Goal: Task Accomplishment & Management: Manage account settings

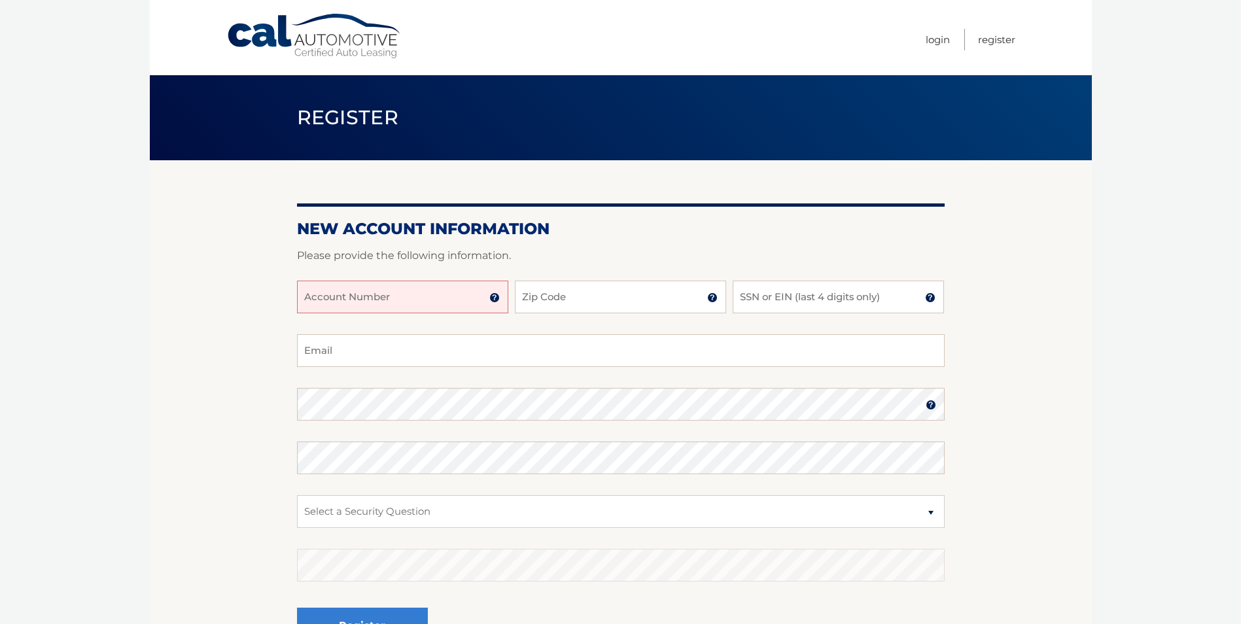
click at [381, 298] on input "Account Number" at bounding box center [402, 297] width 211 height 33
type input "44456031200"
click at [545, 292] on input "Zip Code" at bounding box center [620, 297] width 211 height 33
type input "11542"
click at [817, 298] on input "SSN or EIN (last 4 digits only)" at bounding box center [838, 297] width 211 height 33
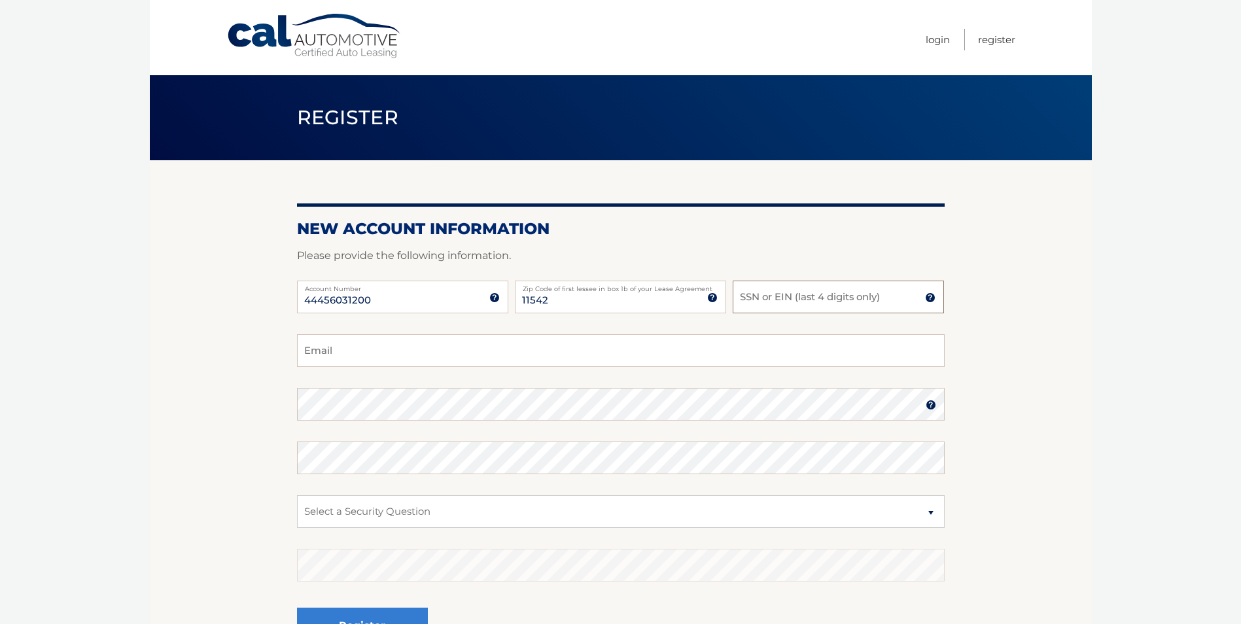
click at [790, 300] on input "SSN or EIN (last 4 digits only)" at bounding box center [838, 297] width 211 height 33
type input "5512"
click at [383, 346] on input "Email" at bounding box center [621, 350] width 648 height 33
type input "ajpierri@msn.com"
click at [409, 507] on select "Select a Security Question What was the name of your elementary school? What is…" at bounding box center [621, 511] width 648 height 33
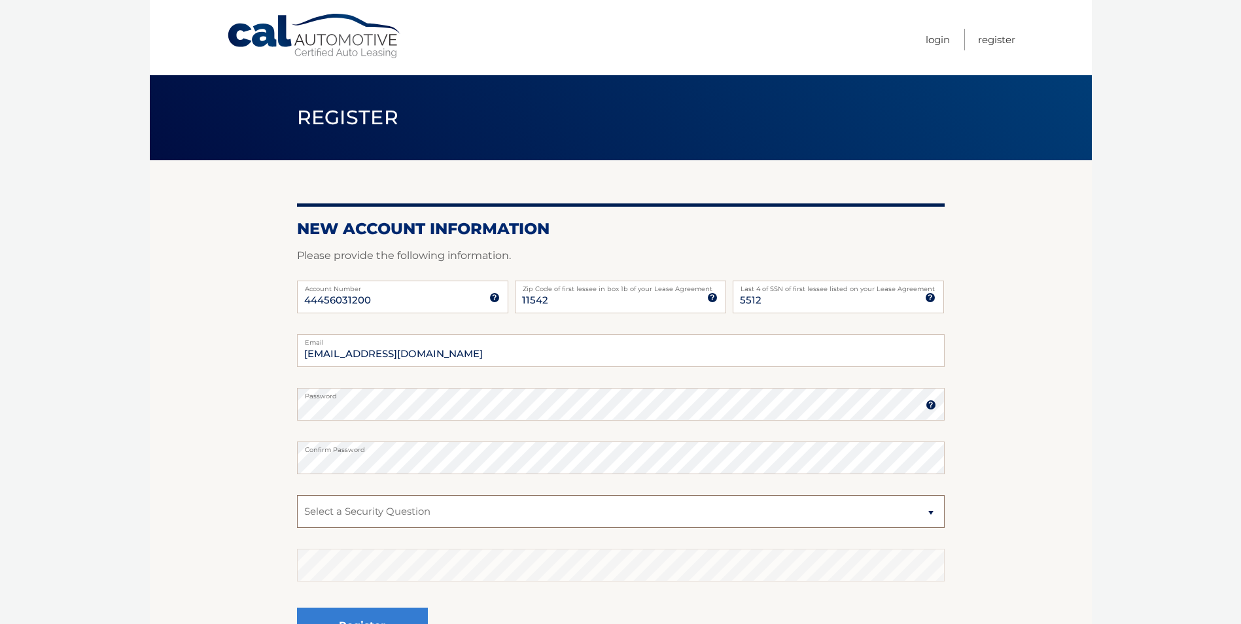
select select "2"
click at [297, 495] on select "Select a Security Question What was the name of your elementary school? What is…" at bounding box center [621, 511] width 648 height 33
click at [1146, 505] on body "Cal Automotive Menu Login Register Register" at bounding box center [620, 312] width 1241 height 624
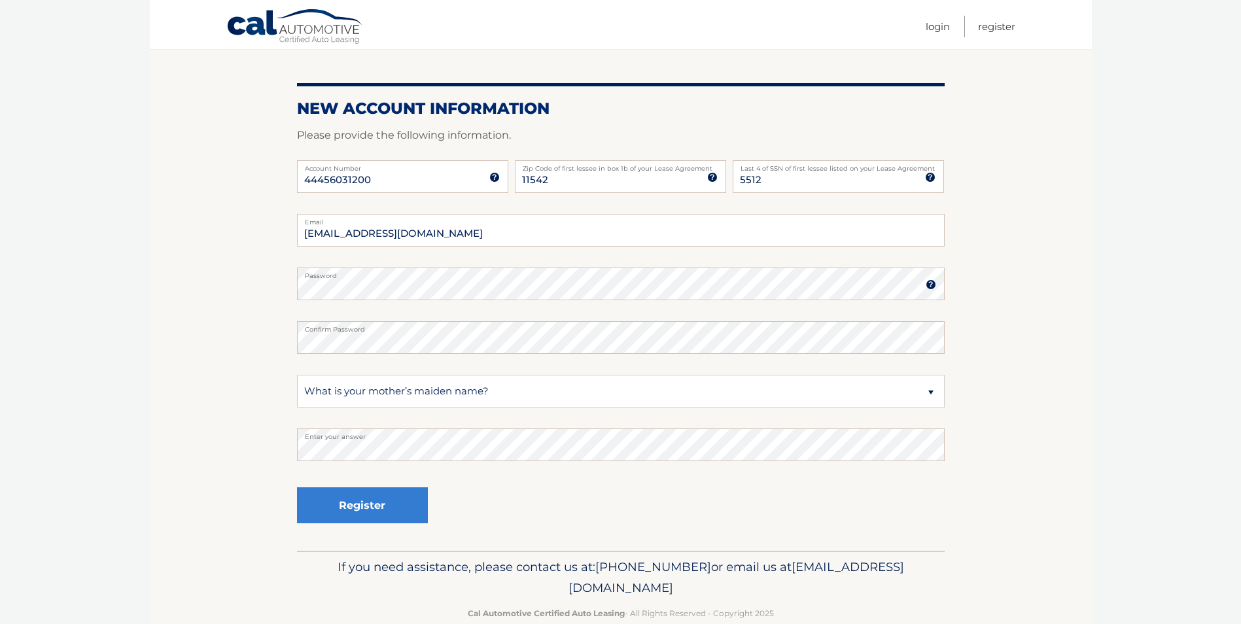
scroll to position [131, 0]
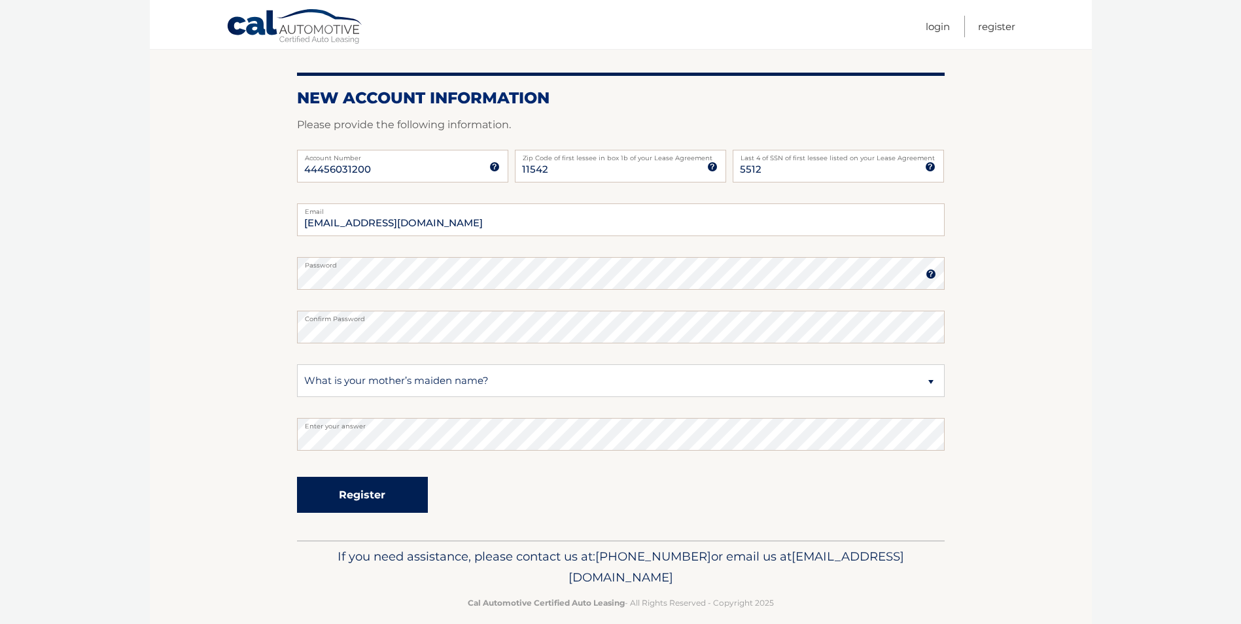
click at [358, 494] on button "Register" at bounding box center [362, 495] width 131 height 36
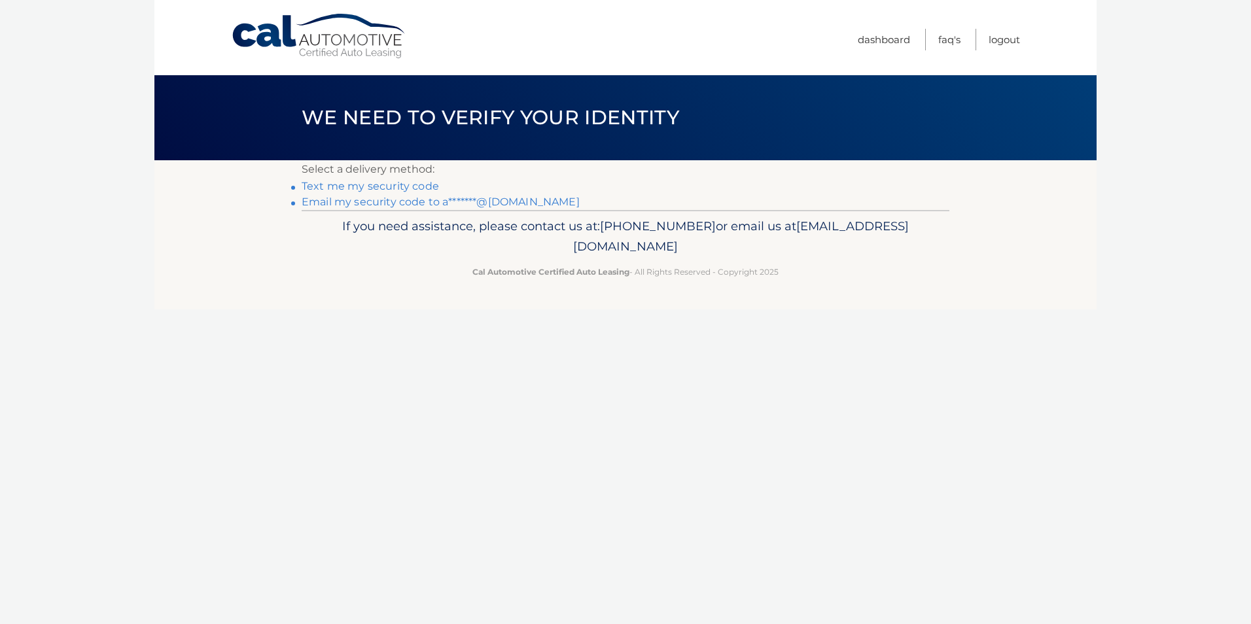
click at [385, 184] on link "Text me my security code" at bounding box center [370, 186] width 137 height 12
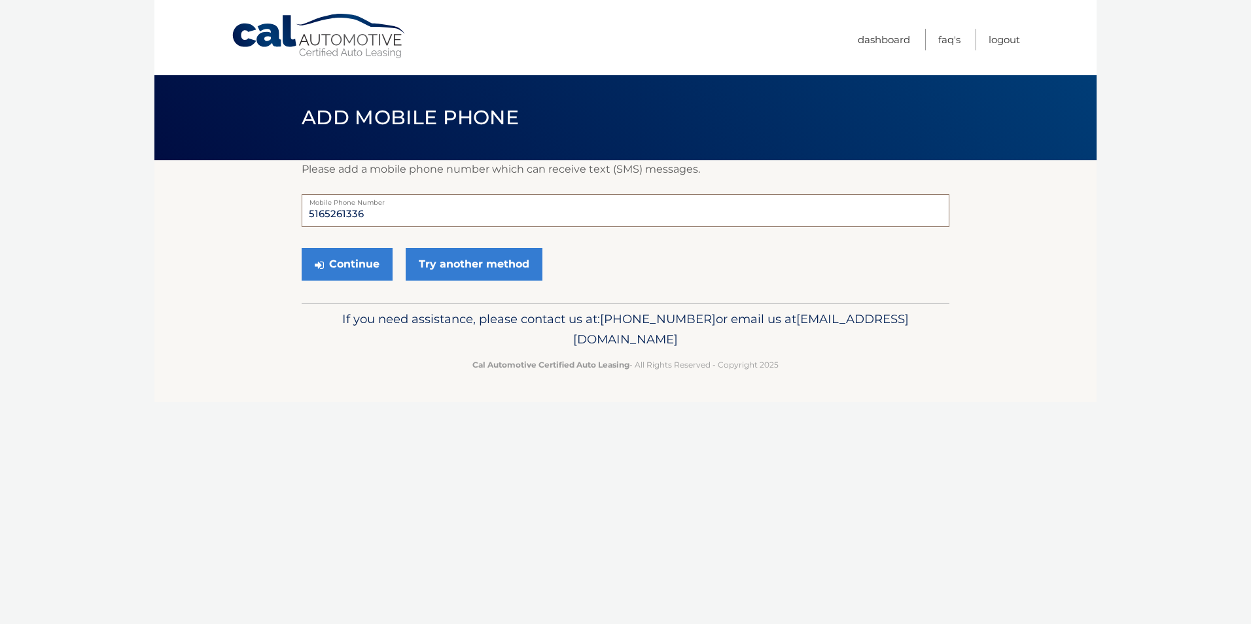
drag, startPoint x: 370, startPoint y: 215, endPoint x: 283, endPoint y: 211, distance: 86.5
click at [283, 211] on section "Please add a mobile phone number which can receive text (SMS) messages. 5165261…" at bounding box center [625, 231] width 942 height 143
type input "5165820482"
click at [252, 282] on section "Please add a mobile phone number which can receive text (SMS) messages. 5165820…" at bounding box center [625, 231] width 942 height 143
click at [348, 264] on button "Continue" at bounding box center [347, 264] width 91 height 33
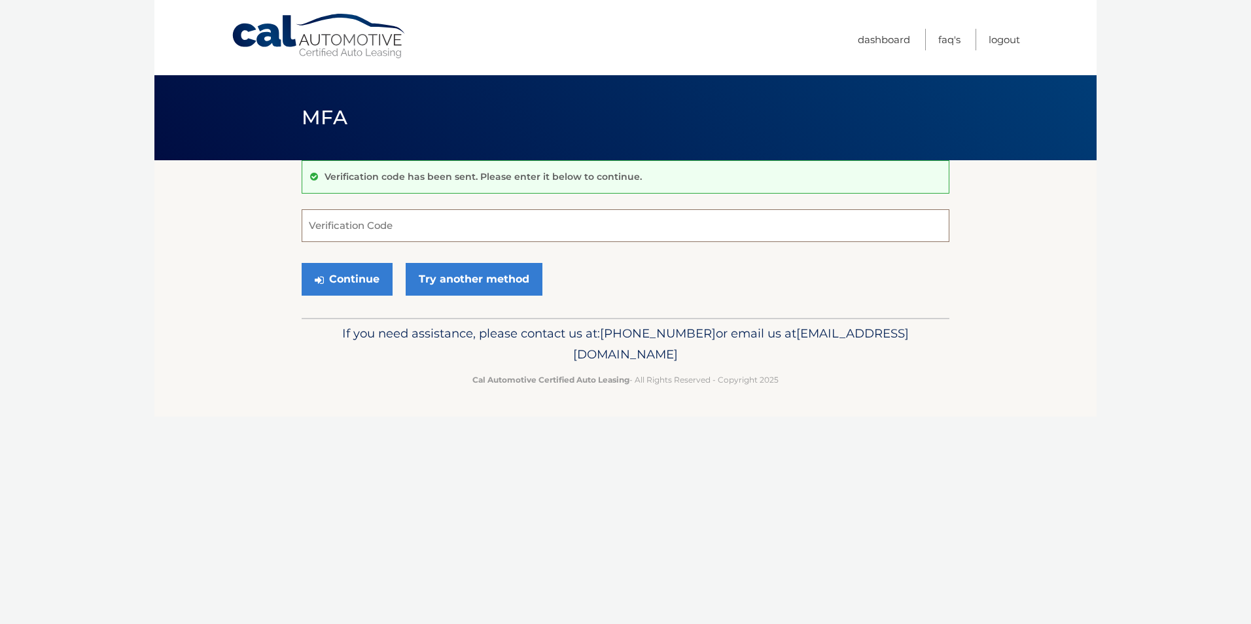
click at [346, 232] on input "Verification Code" at bounding box center [626, 225] width 648 height 33
type input "456189"
click at [348, 275] on button "Continue" at bounding box center [347, 279] width 91 height 33
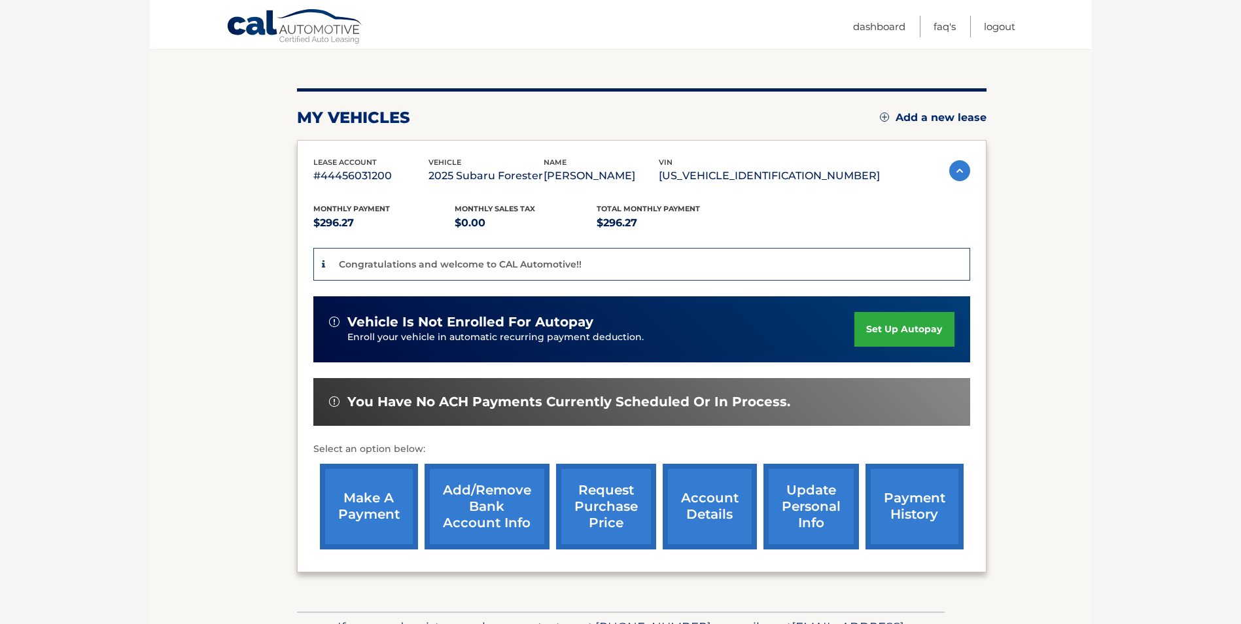
scroll to position [196, 0]
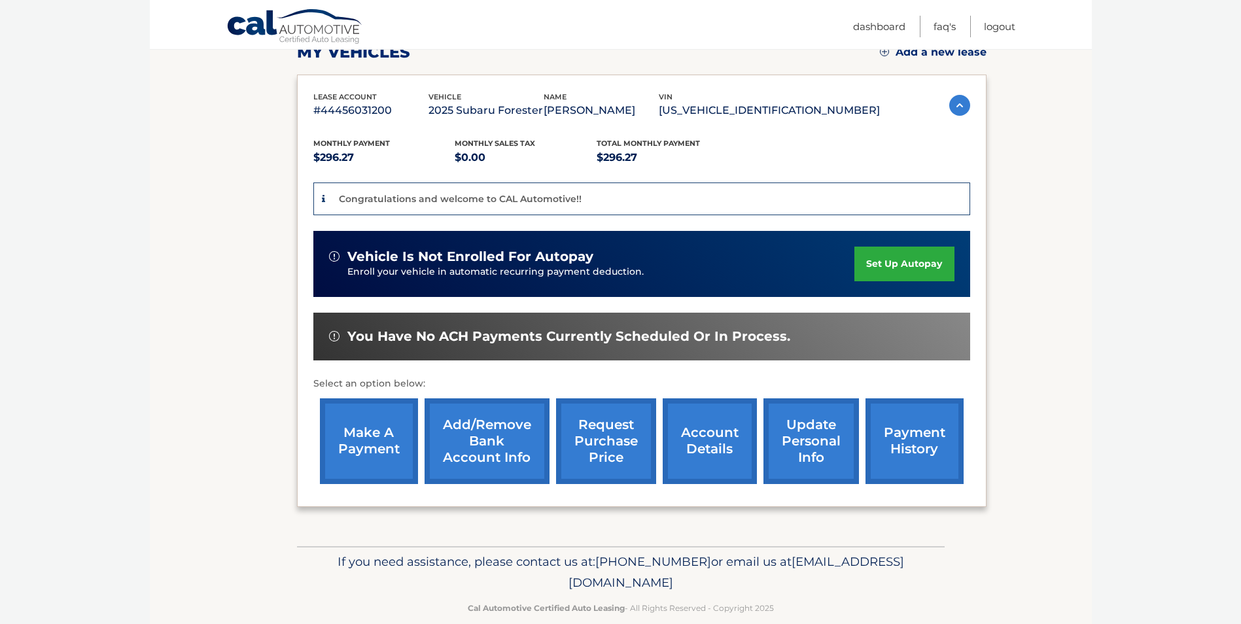
click at [910, 261] on link "set up autopay" at bounding box center [904, 264] width 99 height 35
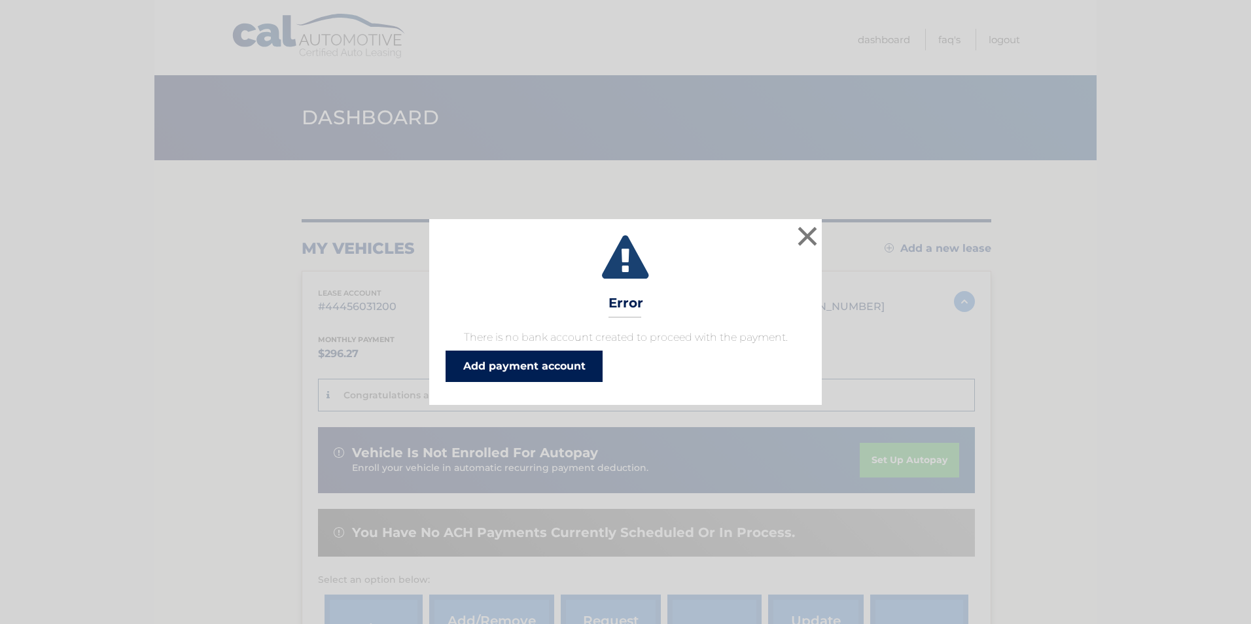
click at [542, 368] on link "Add payment account" at bounding box center [524, 366] width 157 height 31
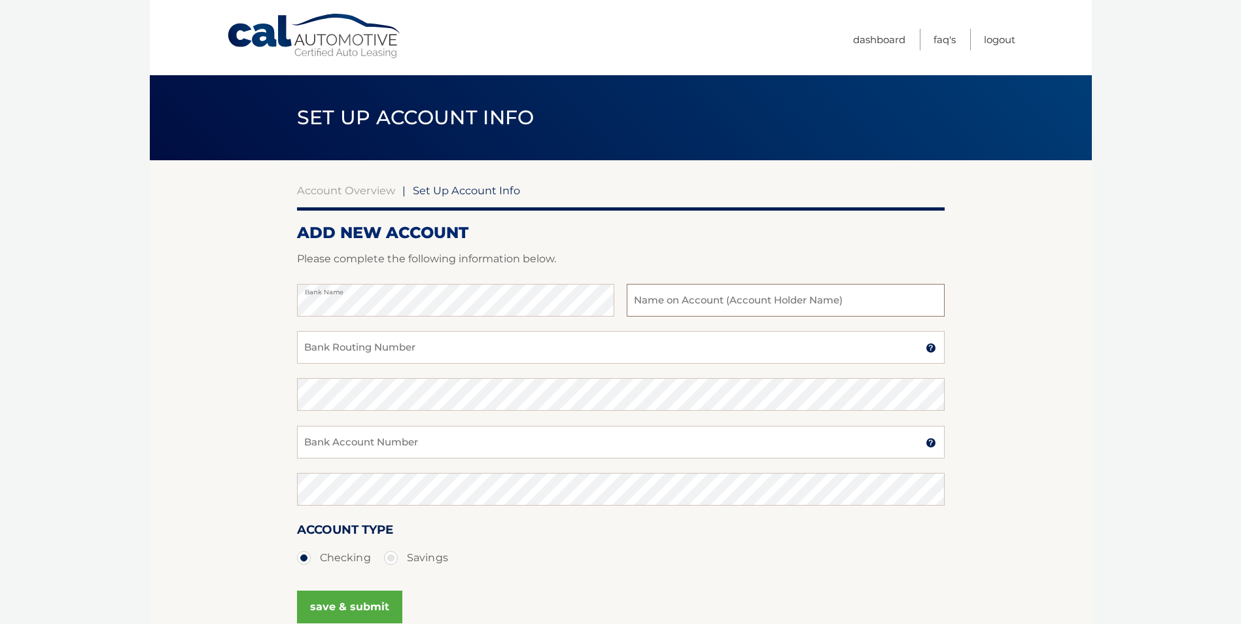
click at [666, 301] on input "text" at bounding box center [785, 300] width 317 height 33
type input "Esmeralda Farro"
click at [776, 344] on input "Bank Routing Number" at bounding box center [621, 347] width 648 height 33
type input "021000021"
click at [282, 391] on section "Account Overview | Set Up Account Info ADD NEW ACCOUNT Please complete the foll…" at bounding box center [621, 409] width 942 height 499
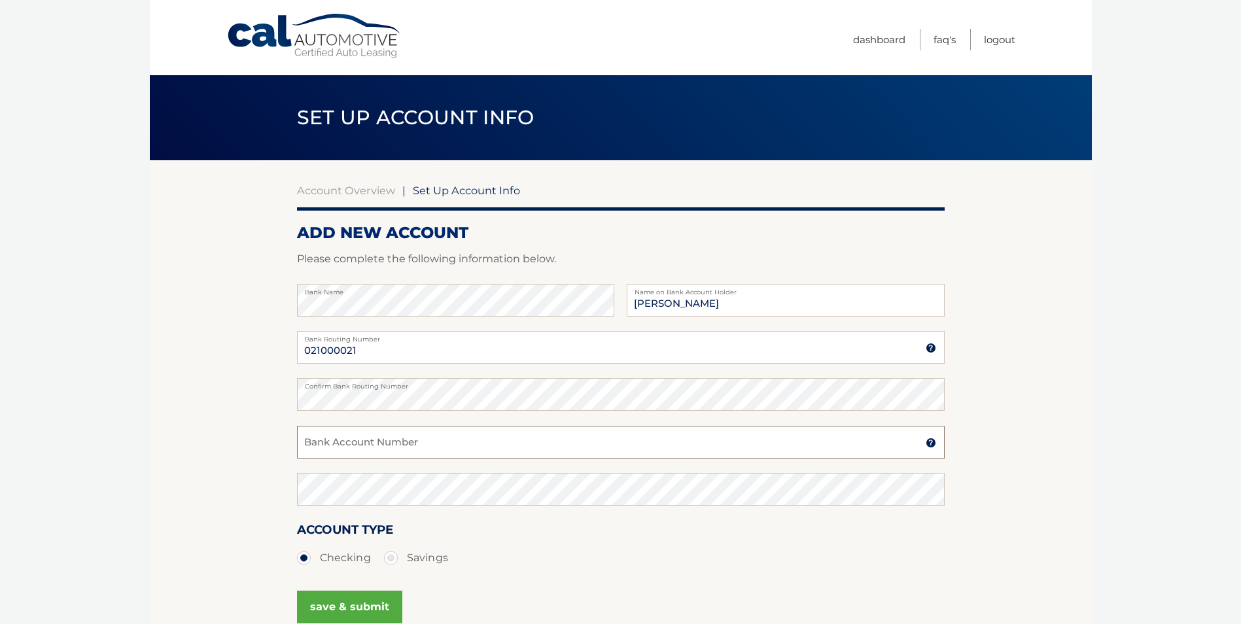
click at [352, 434] on input "Bank Account Number" at bounding box center [621, 442] width 648 height 33
type input "265266172"
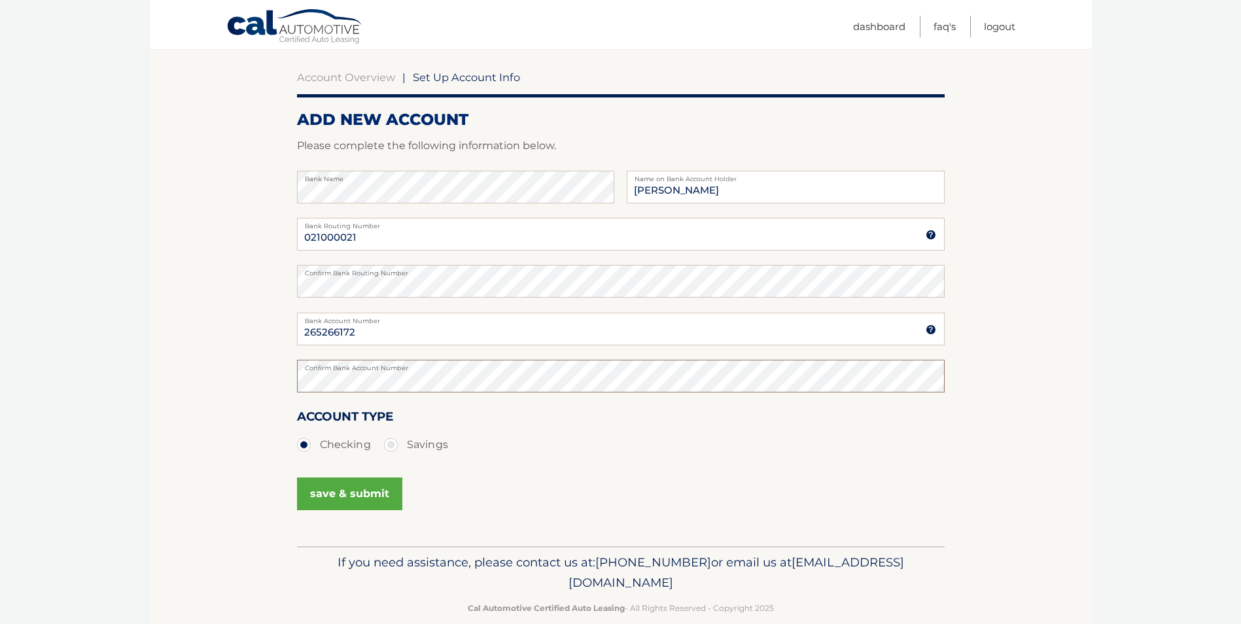
scroll to position [135, 0]
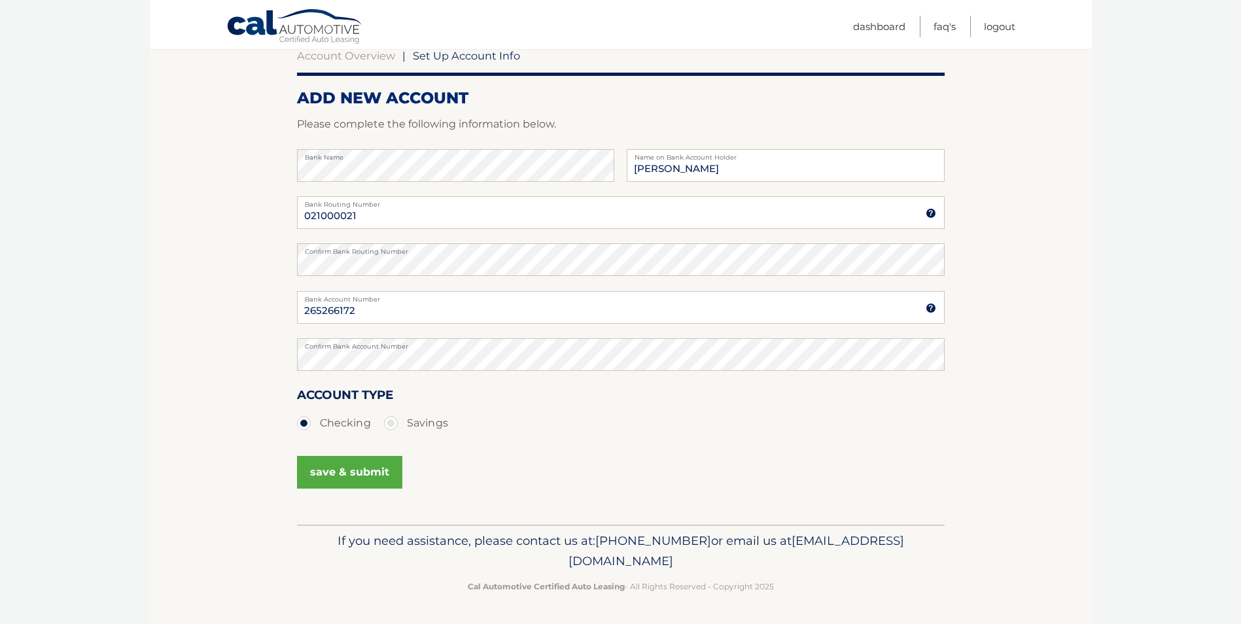
click at [365, 471] on button "save & submit" at bounding box center [349, 472] width 105 height 33
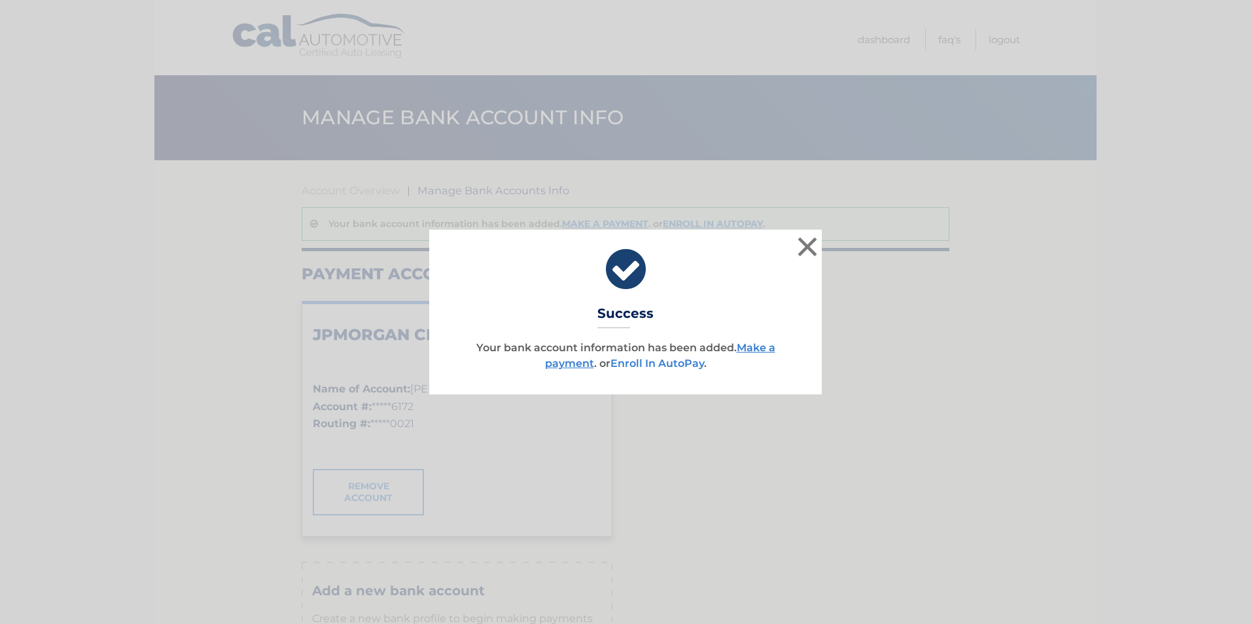
click at [639, 364] on link "Enroll In AutoPay" at bounding box center [658, 363] width 94 height 12
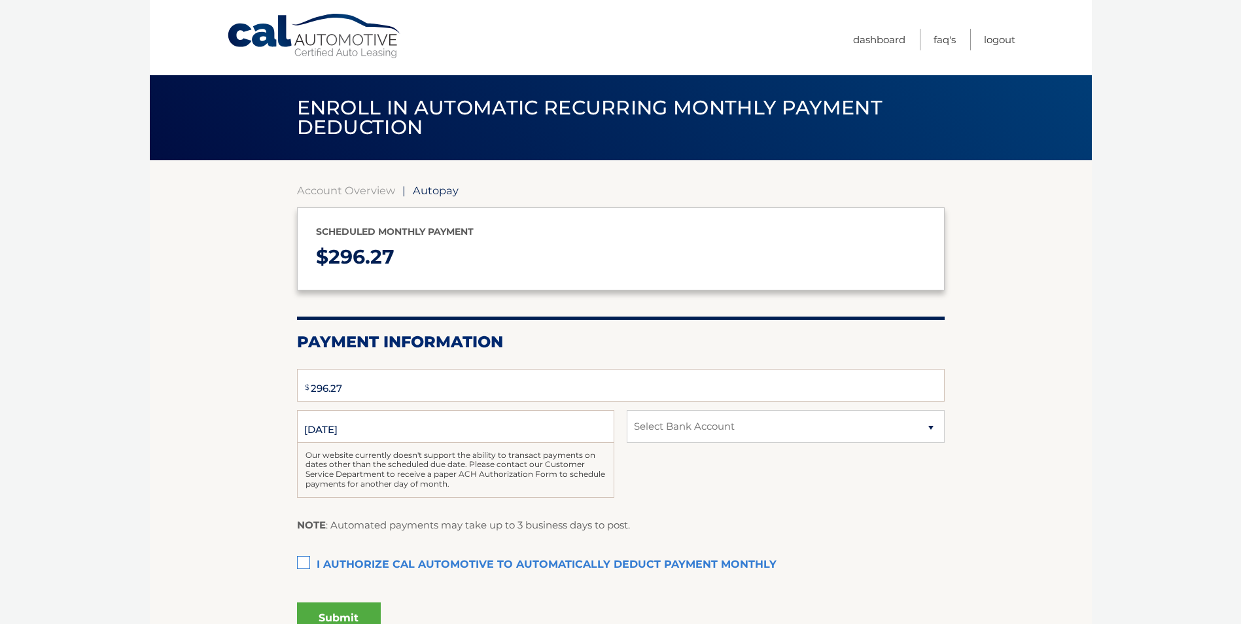
select select "ZWI3NjEwYjQtMzRiYS00Y2ZhLTg3NWEtMzVlN2Y4NWEzMWU3"
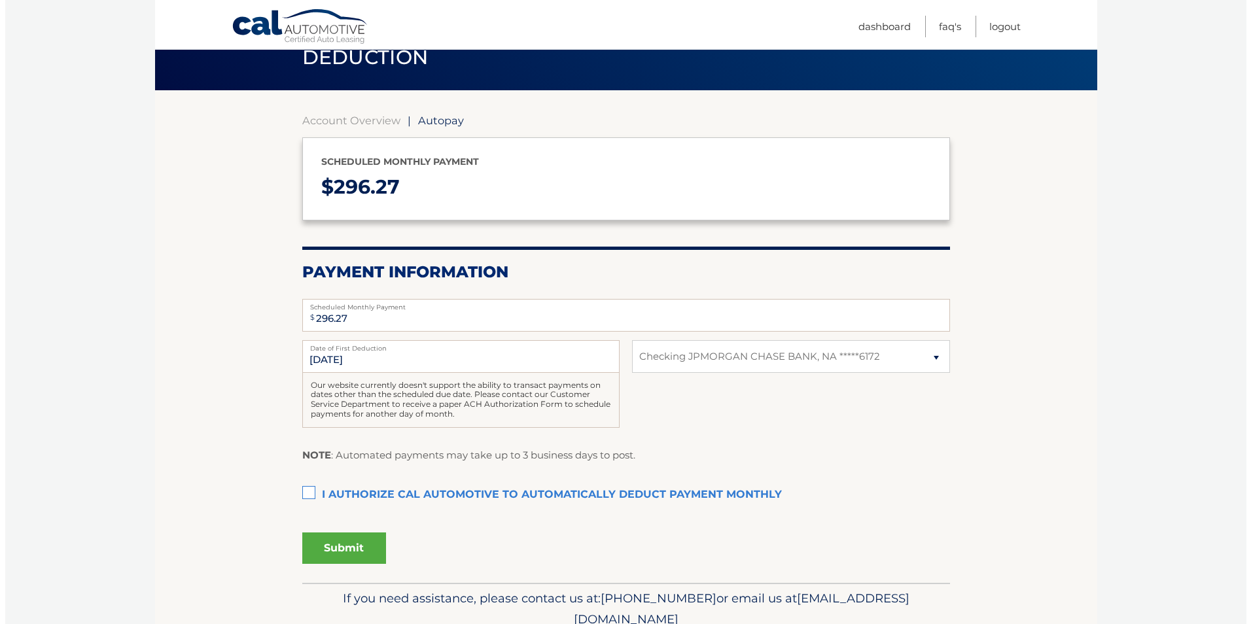
scroll to position [128, 0]
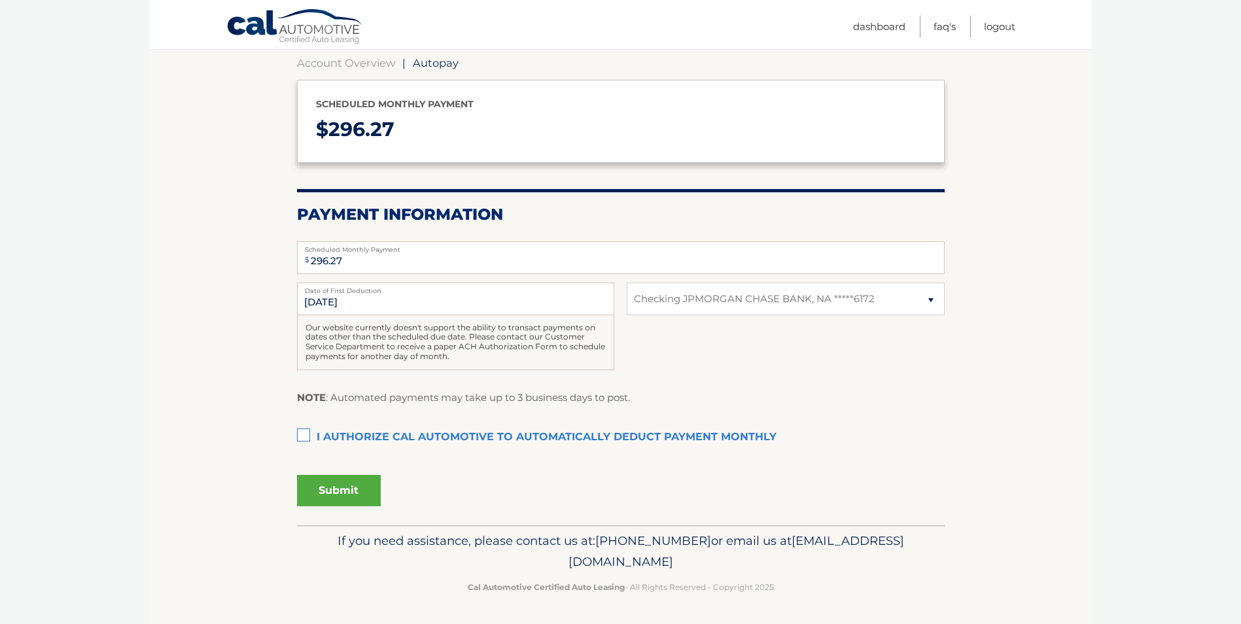
click at [303, 436] on label "I authorize cal automotive to automatically deduct payment monthly This checkbo…" at bounding box center [621, 438] width 648 height 26
click at [0, 0] on input "I authorize cal automotive to automatically deduct payment monthly This checkbo…" at bounding box center [0, 0] width 0 height 0
click at [338, 486] on button "Submit" at bounding box center [339, 490] width 84 height 31
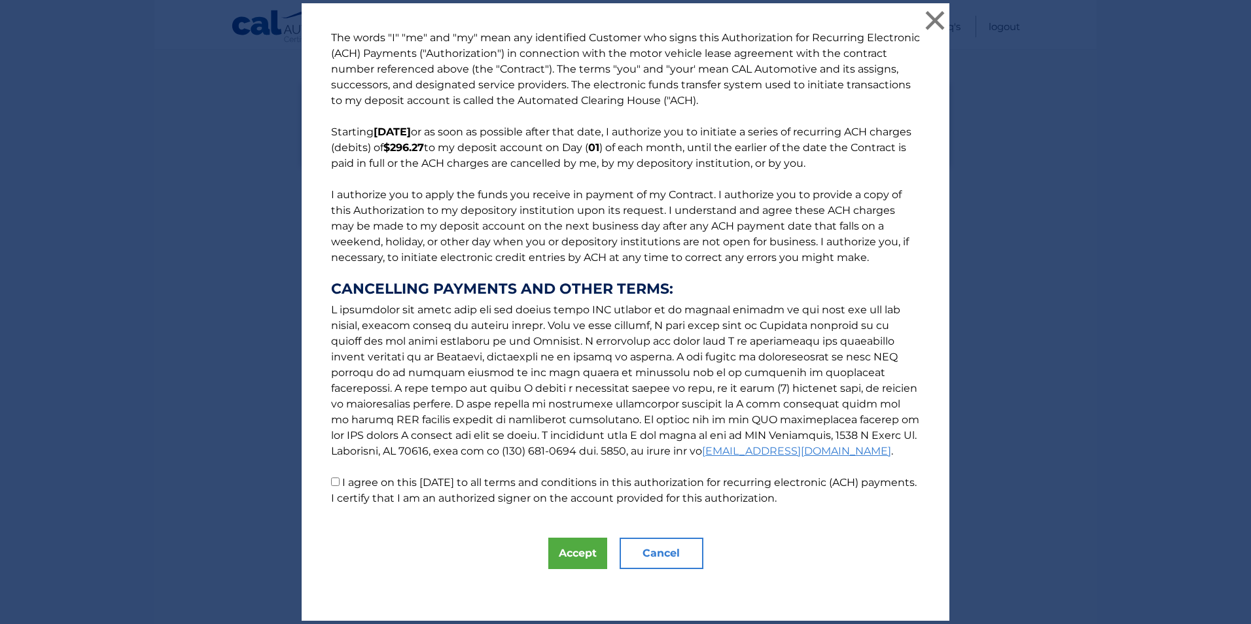
click at [331, 482] on input "I agree on this 10/13/2025 to all terms and conditions in this authorization fo…" at bounding box center [335, 482] width 9 height 9
checkbox input "true"
click at [573, 556] on button "Accept" at bounding box center [577, 553] width 59 height 31
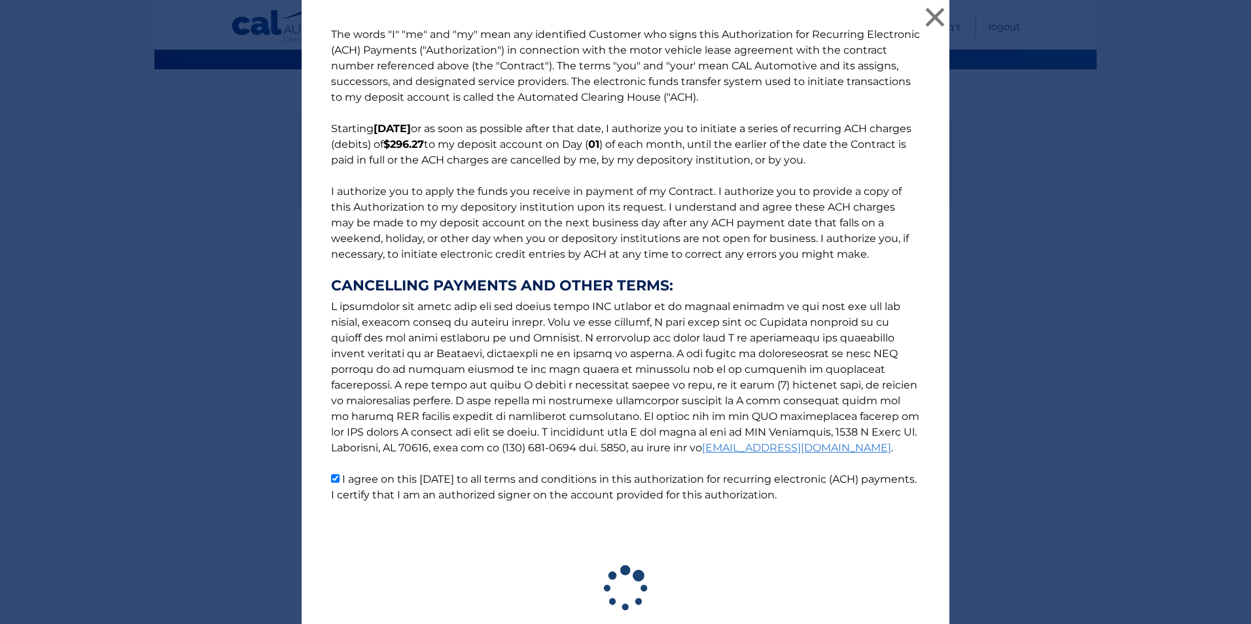
scroll to position [91, 0]
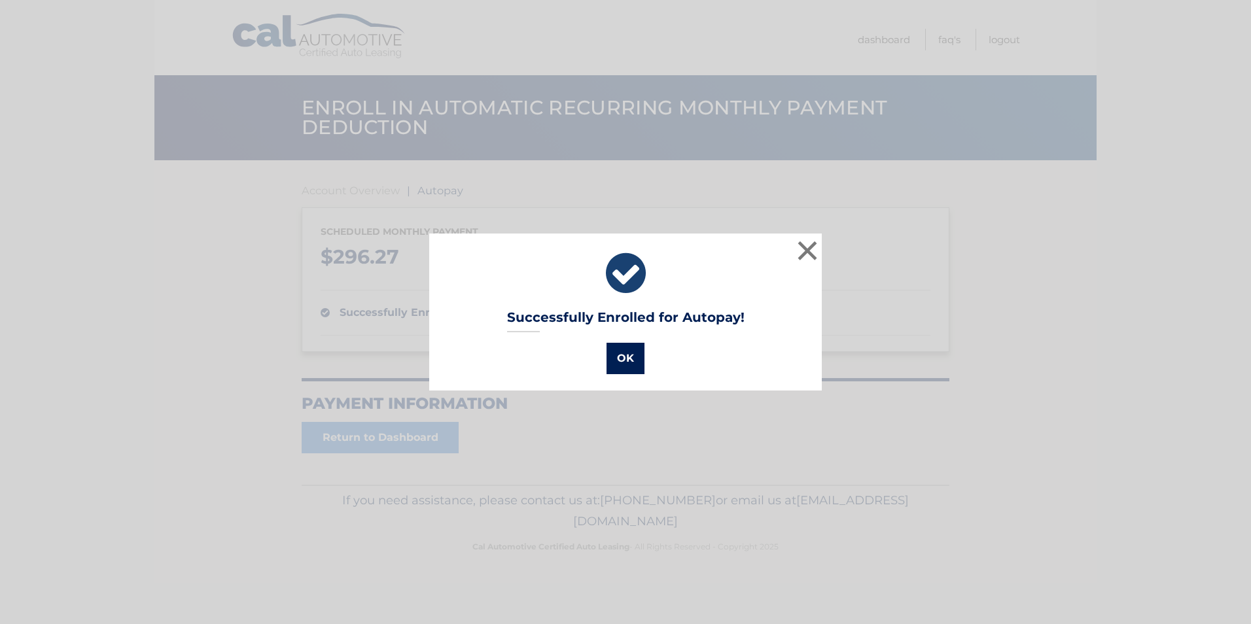
click at [622, 357] on button "OK" at bounding box center [626, 358] width 38 height 31
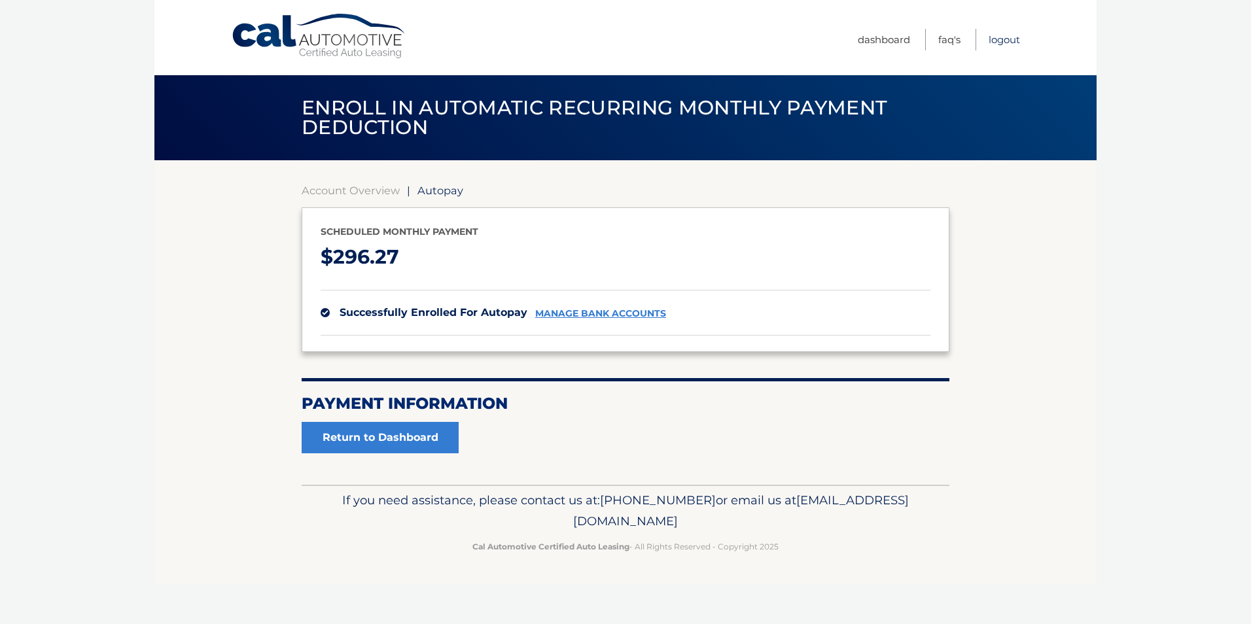
click at [1005, 41] on link "Logout" at bounding box center [1004, 40] width 31 height 22
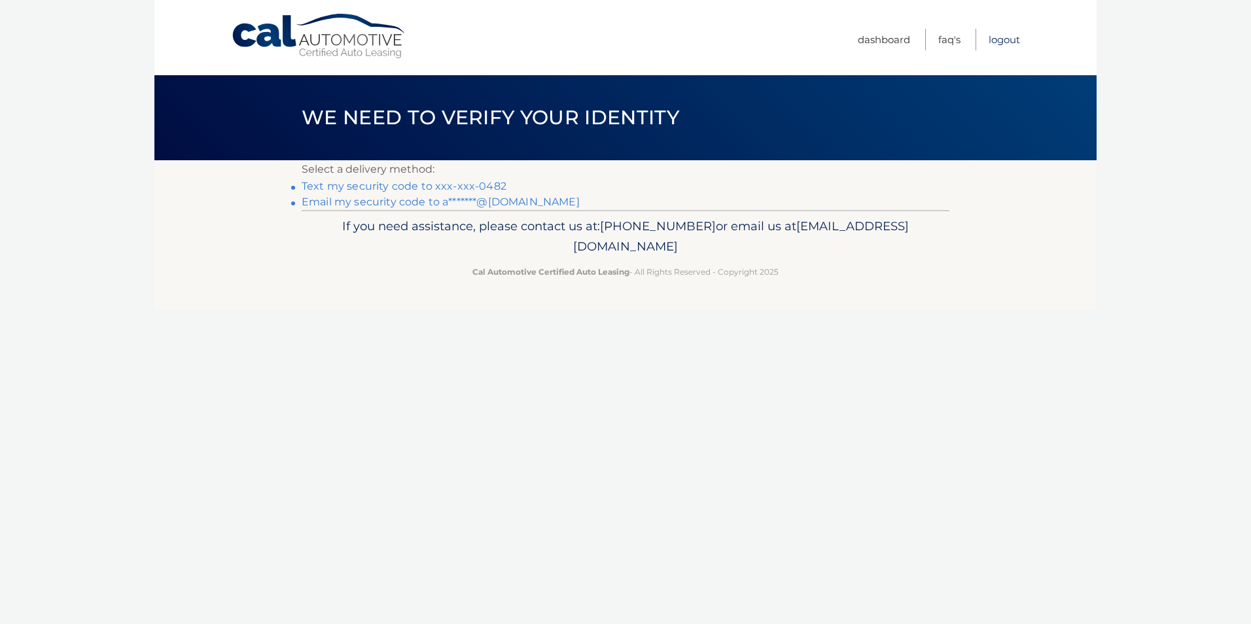
click at [1003, 42] on link "Logout" at bounding box center [1004, 40] width 31 height 22
